Goal: Transaction & Acquisition: Book appointment/travel/reservation

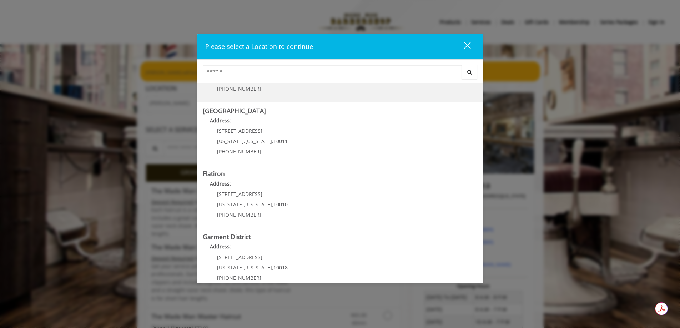
scroll to position [118, 0]
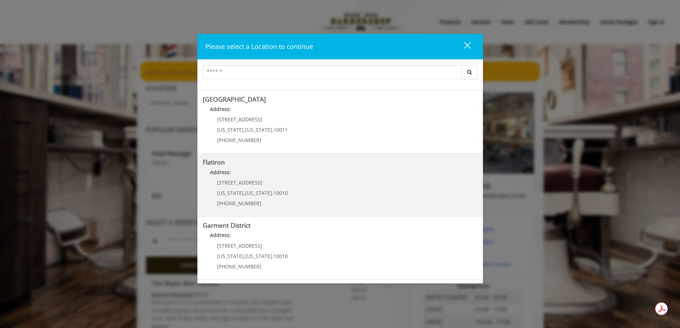
click at [281, 182] on div "[STREET_ADDRESS][US_STATE][US_STATE] (917) 475-1765" at bounding box center [247, 195] width 88 height 31
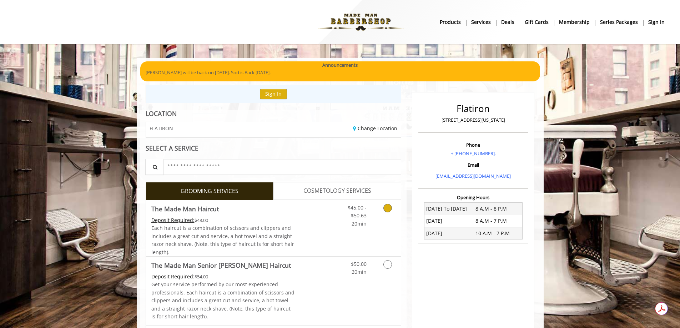
click at [385, 209] on icon "Grooming services" at bounding box center [387, 208] width 9 height 9
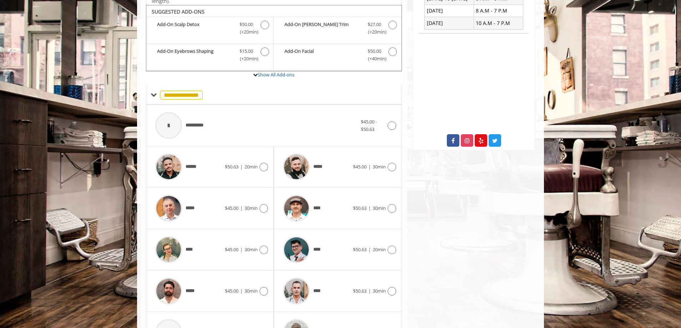
scroll to position [215, 0]
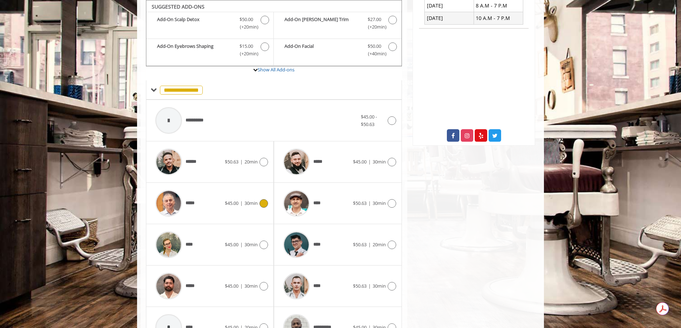
click at [263, 201] on icon at bounding box center [263, 203] width 9 height 9
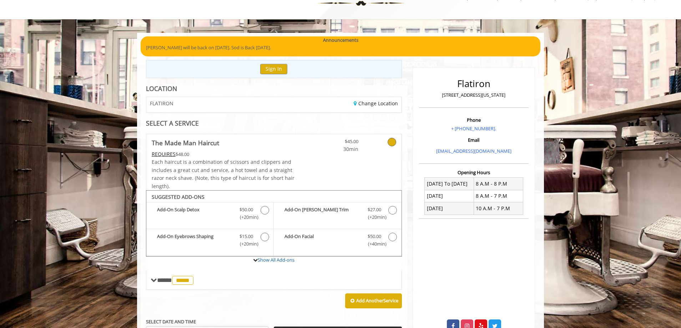
scroll to position [0, 0]
